Goal: Information Seeking & Learning: Understand process/instructions

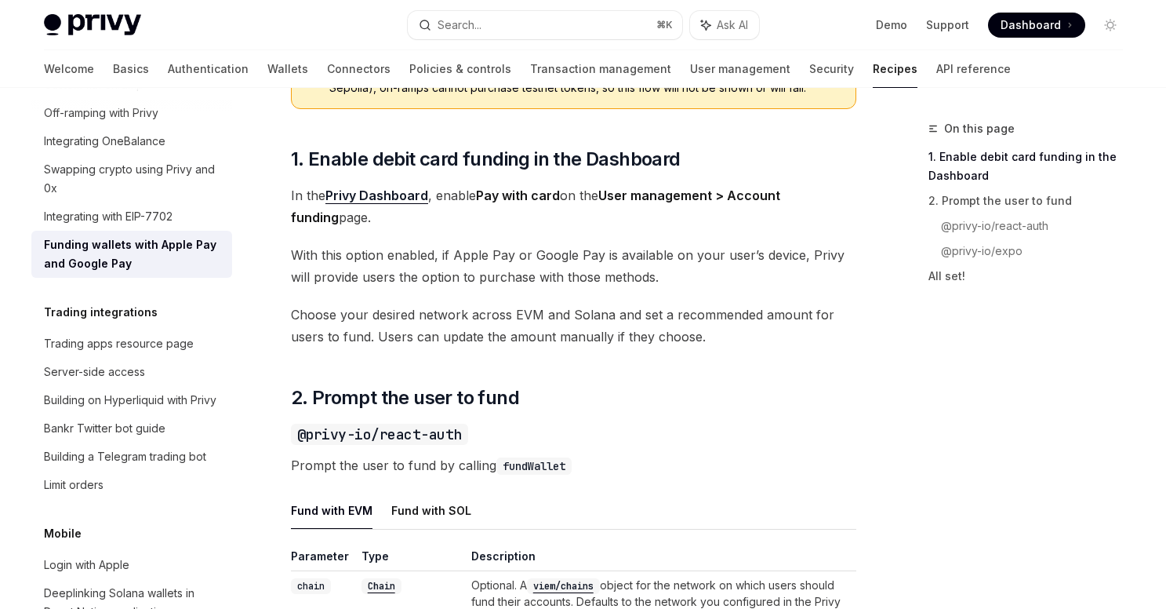
scroll to position [762, 0]
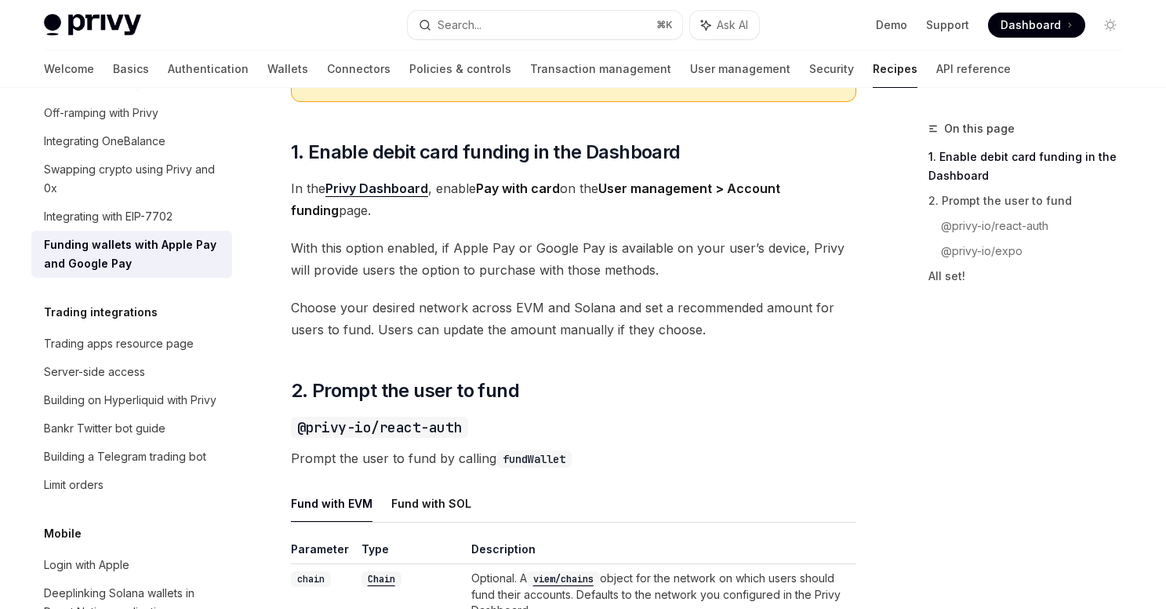
click at [387, 197] on link "Privy Dashboard" at bounding box center [376, 188] width 103 height 16
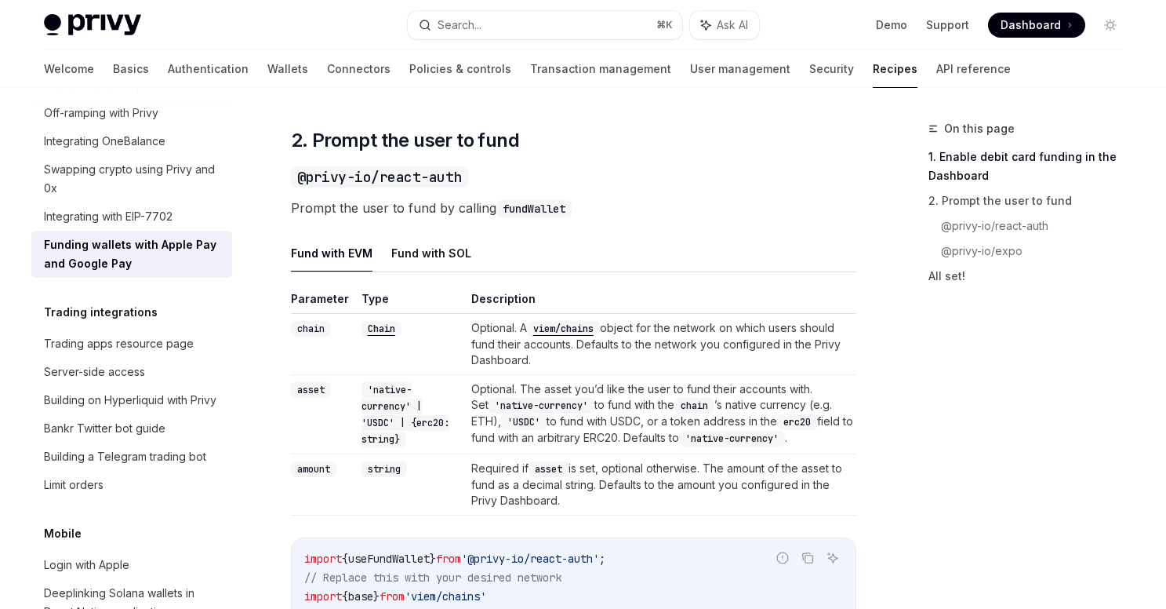
scroll to position [1014, 0]
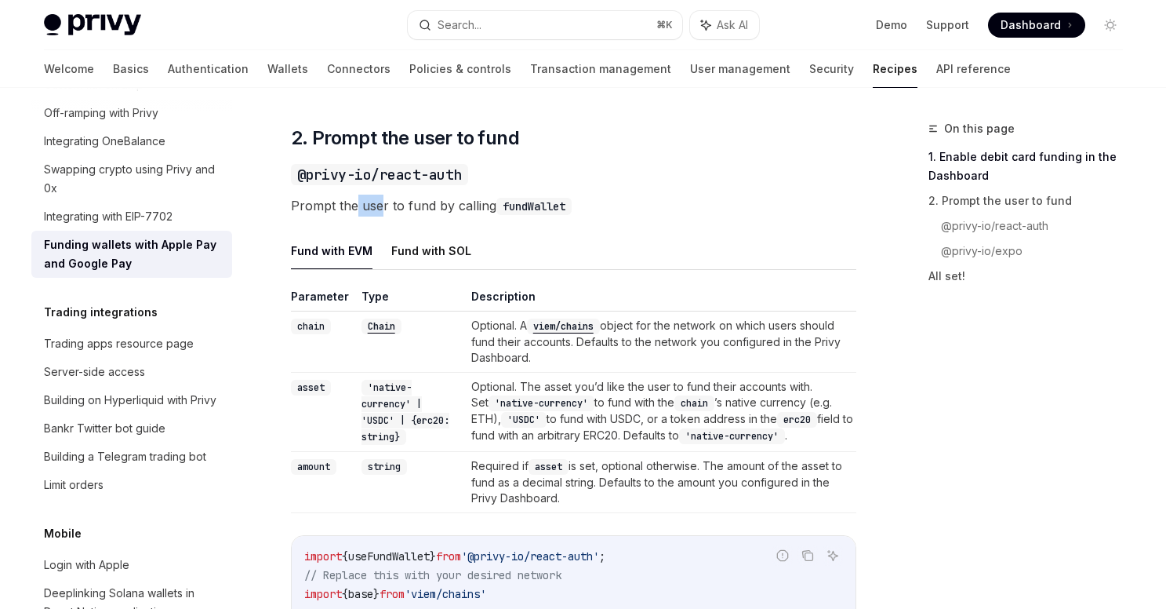
drag, startPoint x: 355, startPoint y: 220, endPoint x: 382, endPoint y: 220, distance: 27.5
click at [382, 216] on span "Prompt the user to fund by calling fundWallet" at bounding box center [573, 206] width 565 height 22
click at [387, 216] on span "Prompt the user to fund by calling fundWallet" at bounding box center [573, 206] width 565 height 22
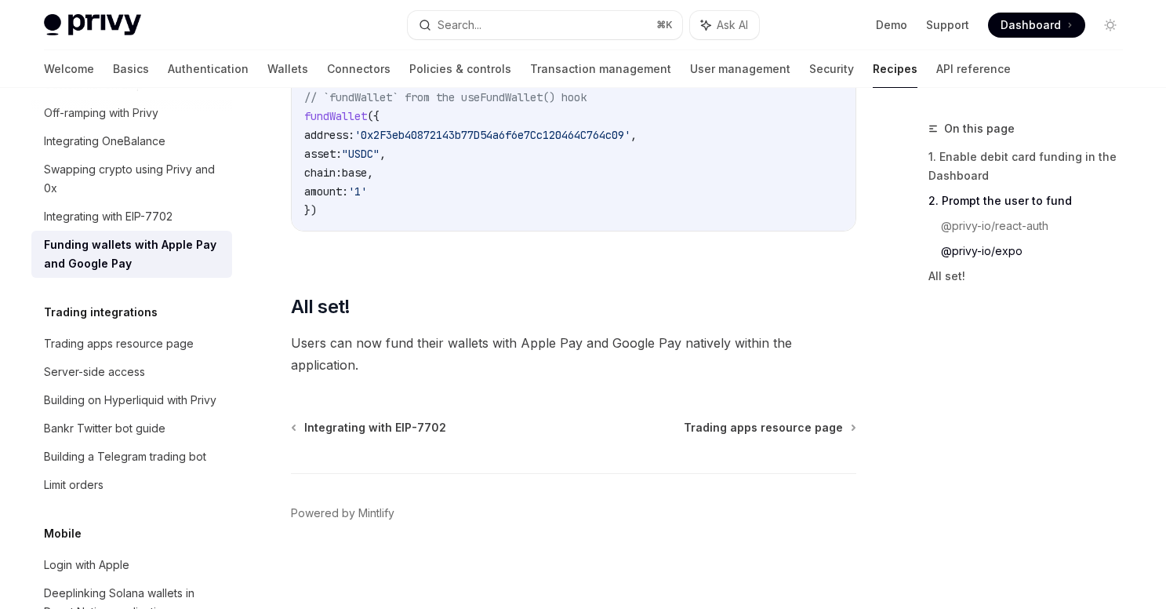
scroll to position [2188, 0]
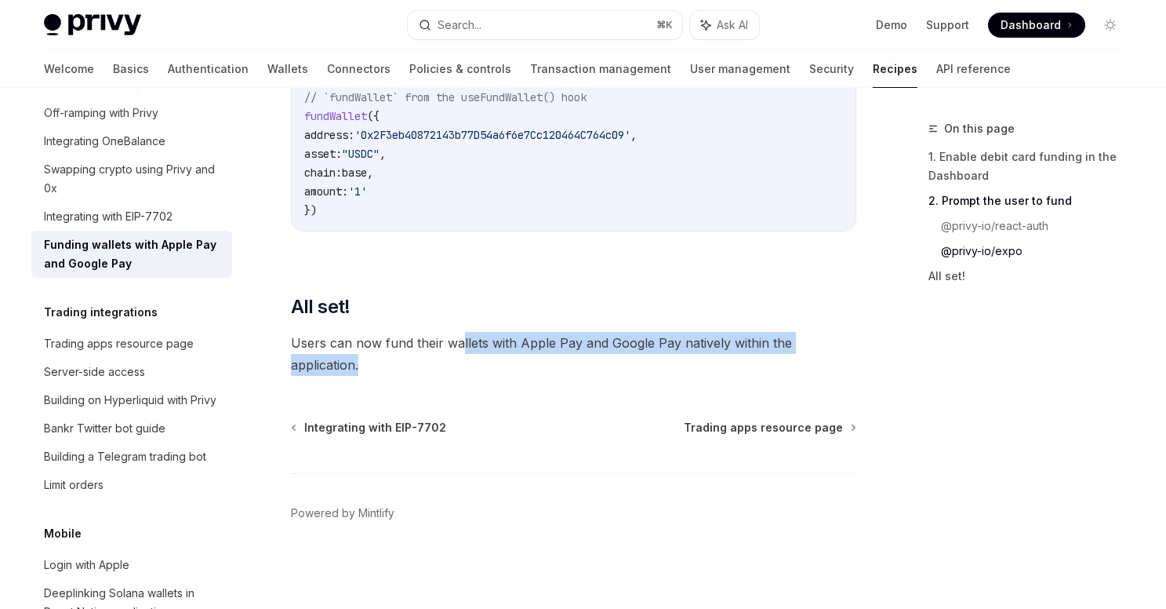
drag, startPoint x: 460, startPoint y: 344, endPoint x: 460, endPoint y: 374, distance: 29.8
click at [460, 374] on span "Users can now fund their wallets with Apple Pay and Google Pay natively within …" at bounding box center [573, 354] width 565 height 44
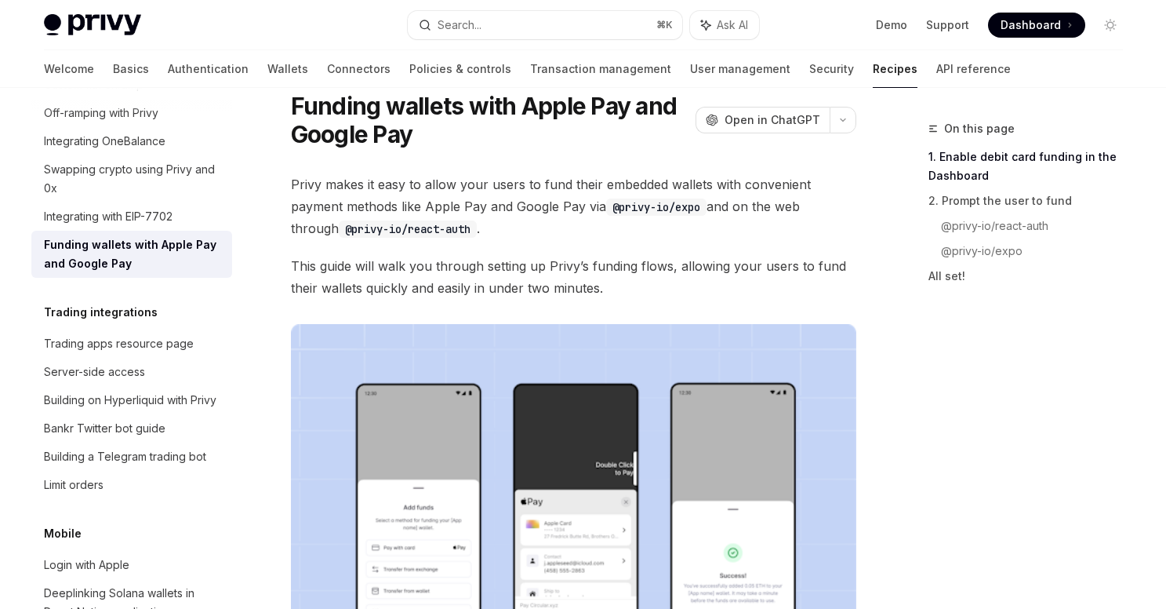
scroll to position [0, 0]
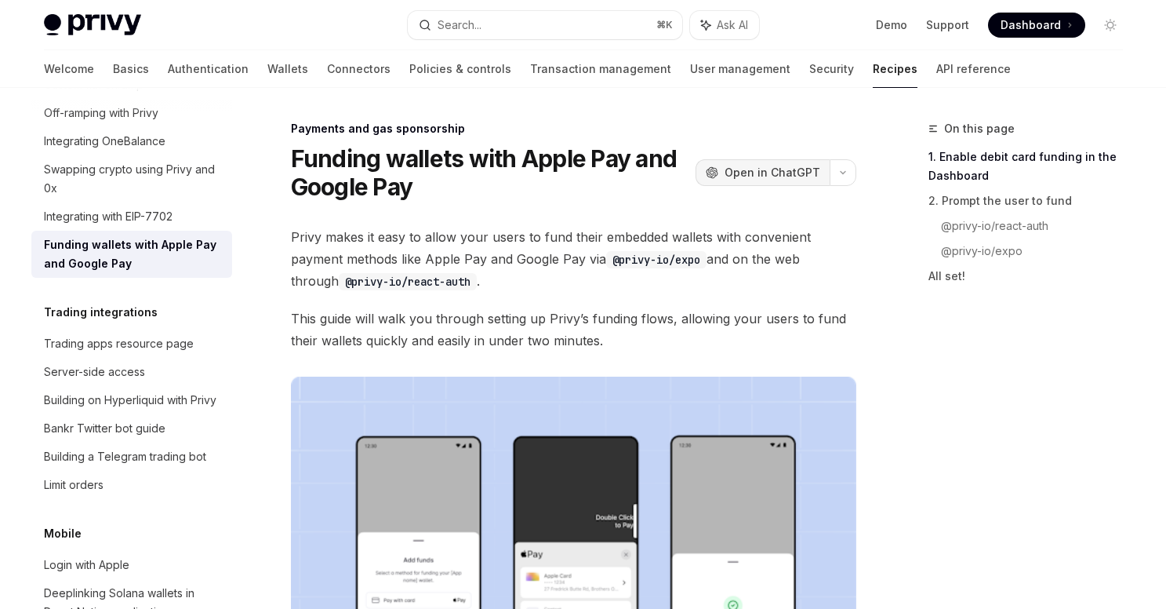
click at [782, 170] on span "Open in ChatGPT" at bounding box center [773, 173] width 96 height 16
click at [541, 28] on button "Search... ⌘ K" at bounding box center [545, 25] width 275 height 28
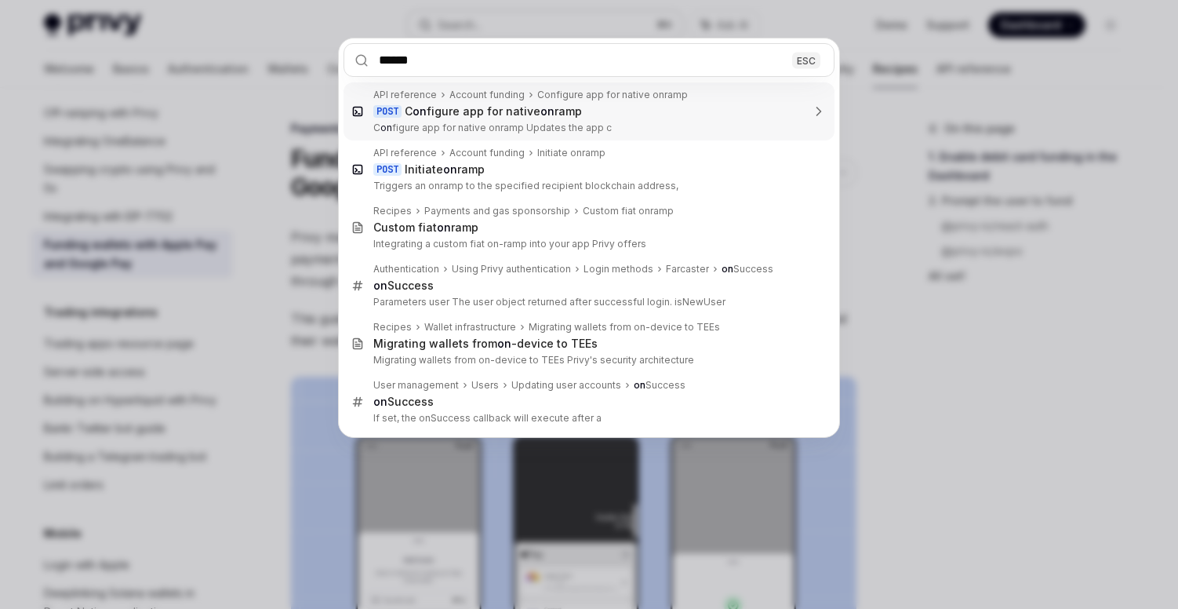
type input "*******"
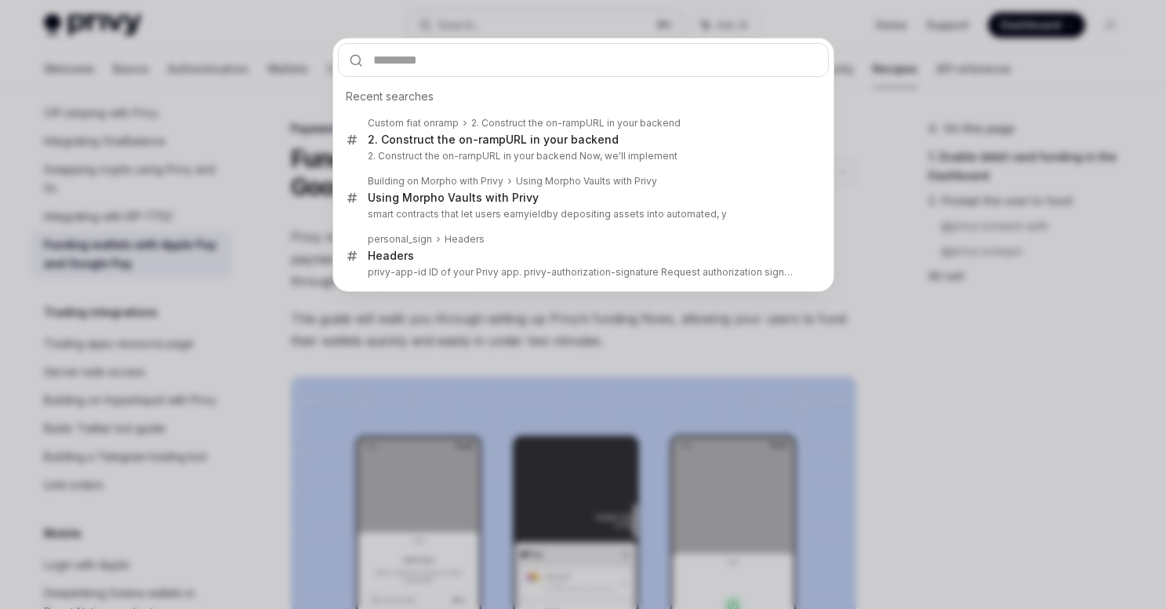
scroll to position [3184, 0]
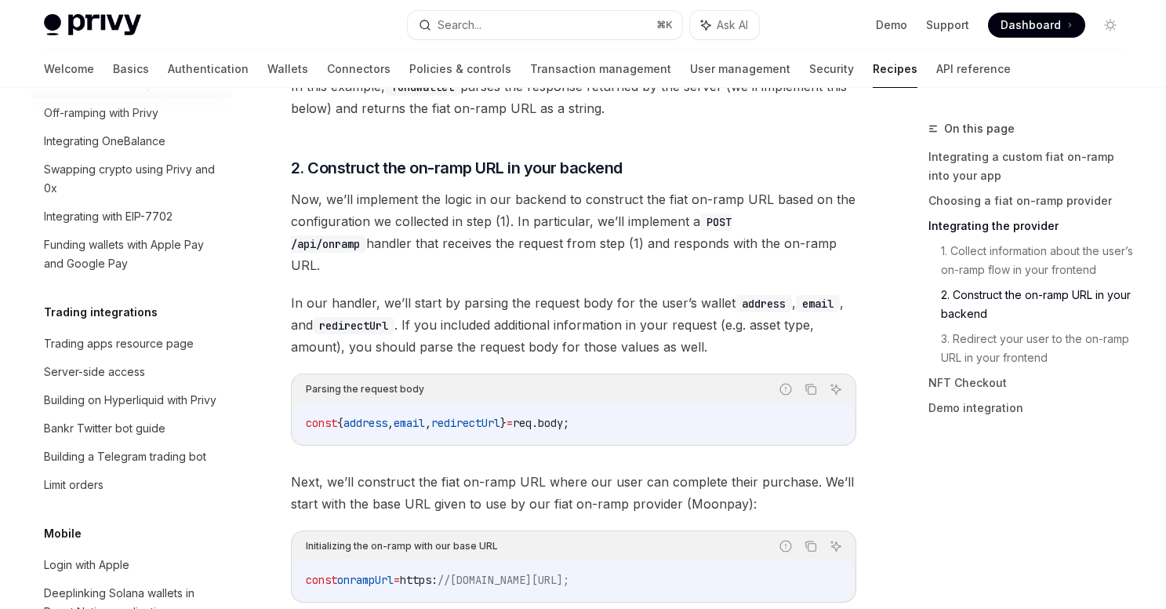
click at [158, 94] on div "Custom fiat onramp" at bounding box center [133, 84] width 179 height 19
type textarea "*"
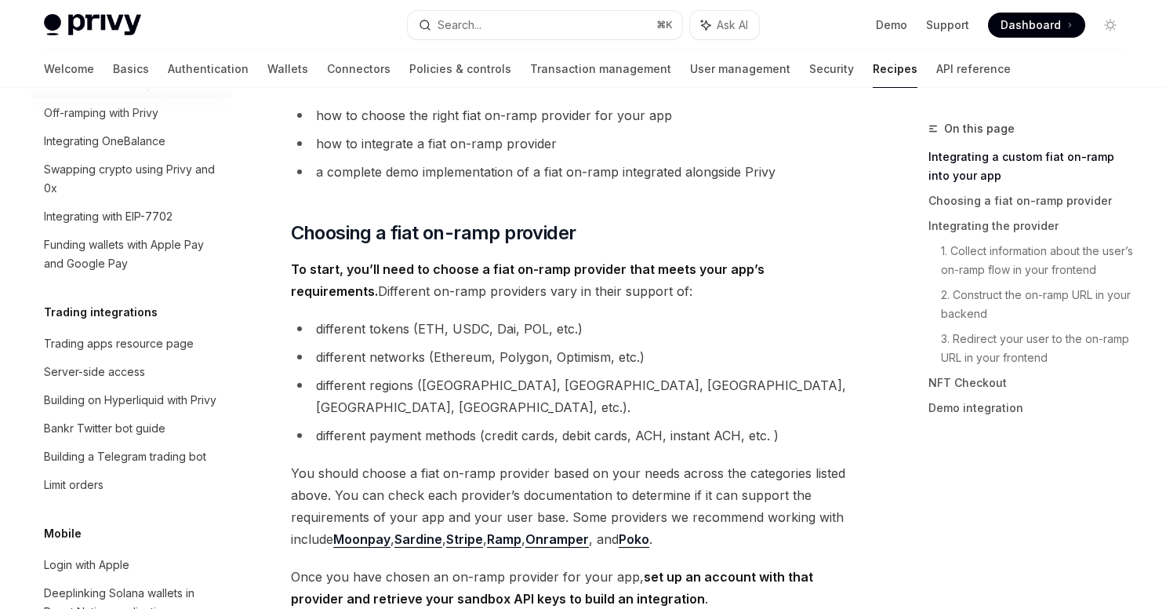
scroll to position [410, 0]
